Goal: Complete application form

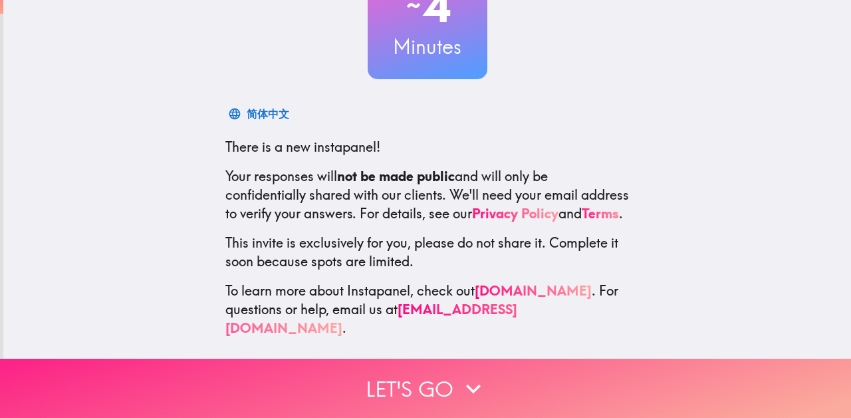
scroll to position [126, 0]
click at [460, 388] on icon "button" at bounding box center [473, 388] width 29 height 29
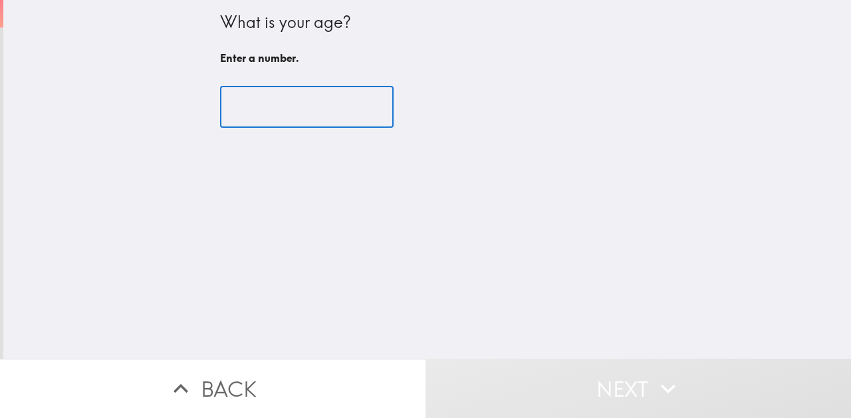
click at [327, 105] on input "number" at bounding box center [307, 106] width 174 height 41
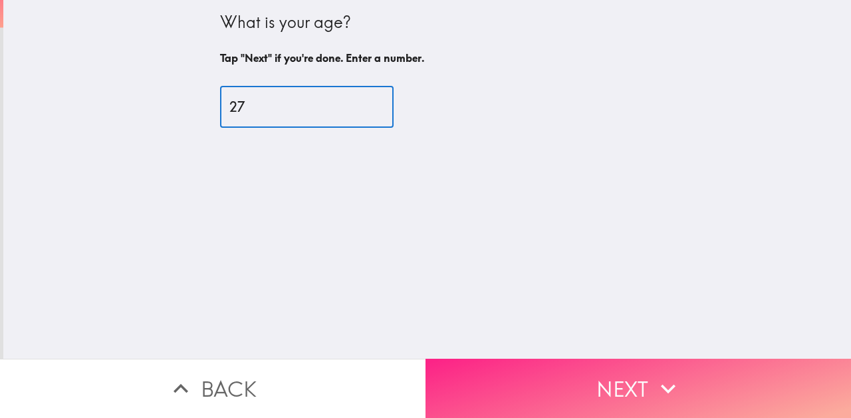
type input "27"
click at [656, 384] on icon "button" at bounding box center [668, 388] width 29 height 29
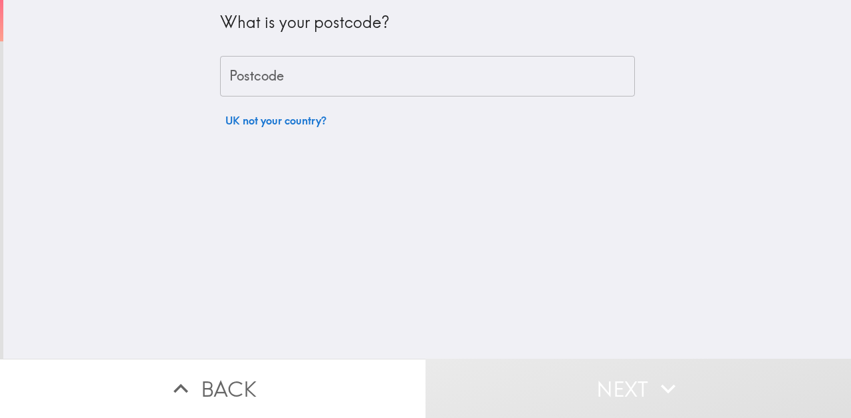
click at [374, 86] on input "Postcode" at bounding box center [427, 76] width 415 height 41
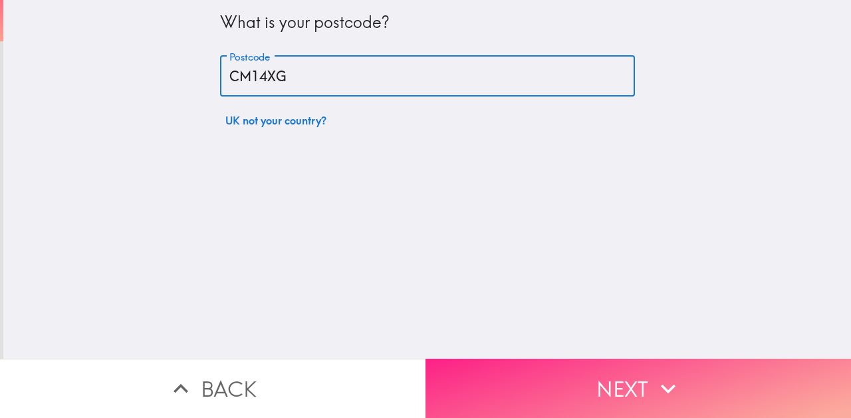
type input "CM14XG"
click at [724, 392] on button "Next" at bounding box center [639, 388] width 426 height 59
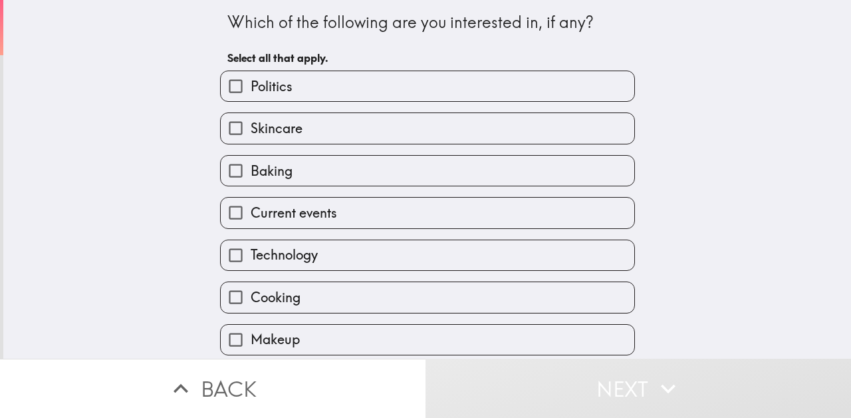
click at [239, 87] on input "Politics" at bounding box center [236, 86] width 30 height 30
checkbox input "true"
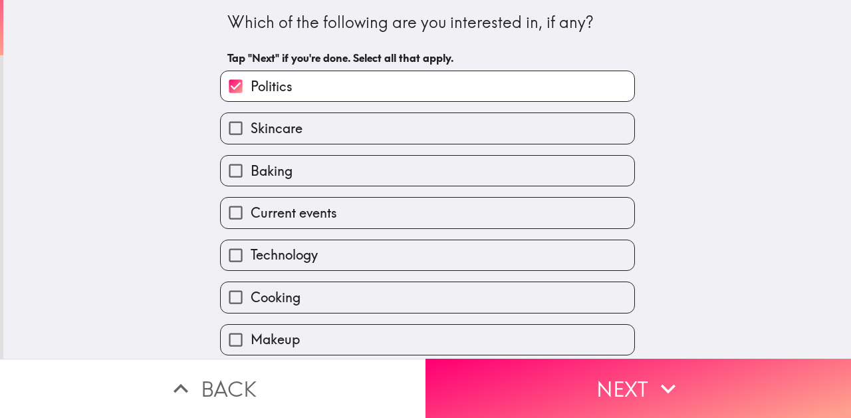
click at [238, 258] on input "Technology" at bounding box center [236, 255] width 30 height 30
checkbox input "true"
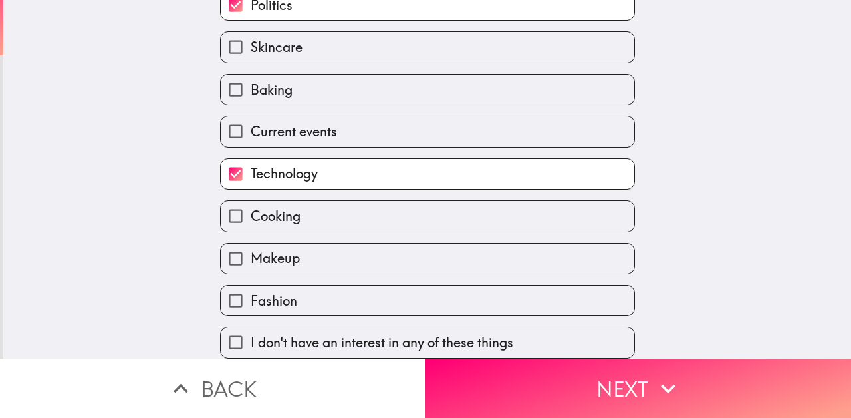
scroll to position [84, 0]
click at [307, 303] on label "Fashion" at bounding box center [428, 300] width 414 height 30
click at [251, 303] on input "Fashion" at bounding box center [236, 300] width 30 height 30
checkbox input "true"
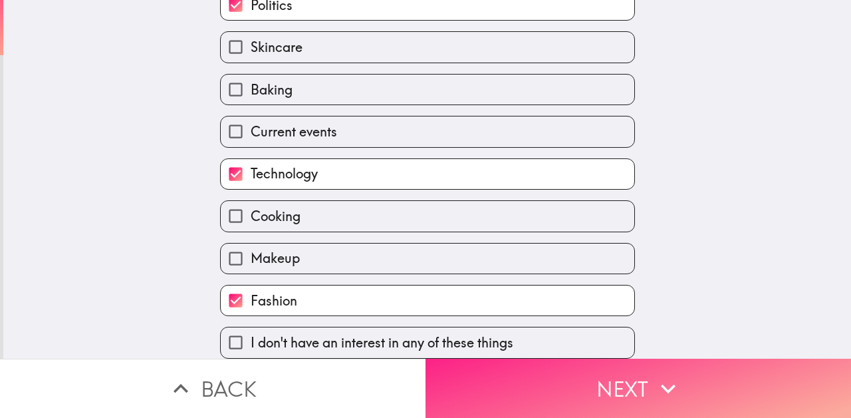
click at [700, 389] on button "Next" at bounding box center [639, 388] width 426 height 59
